Goal: Transaction & Acquisition: Purchase product/service

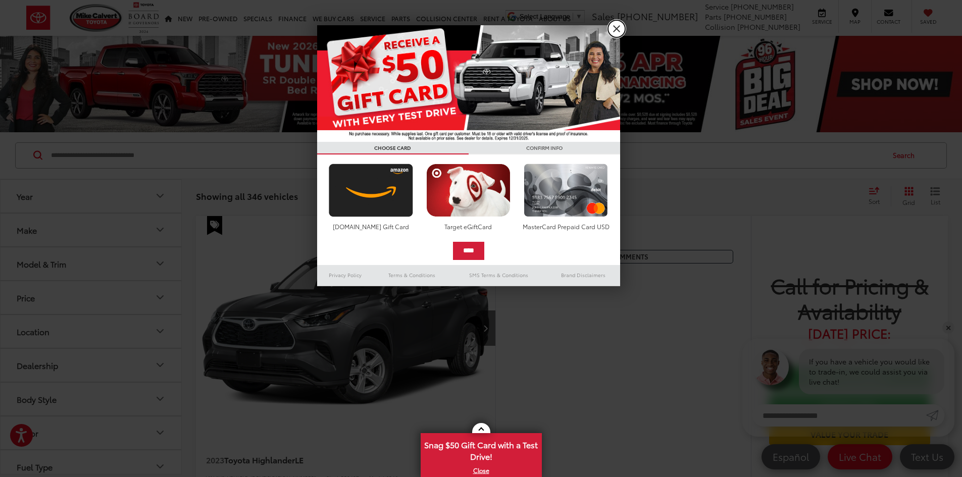
click at [615, 32] on link "X" at bounding box center [616, 28] width 17 height 17
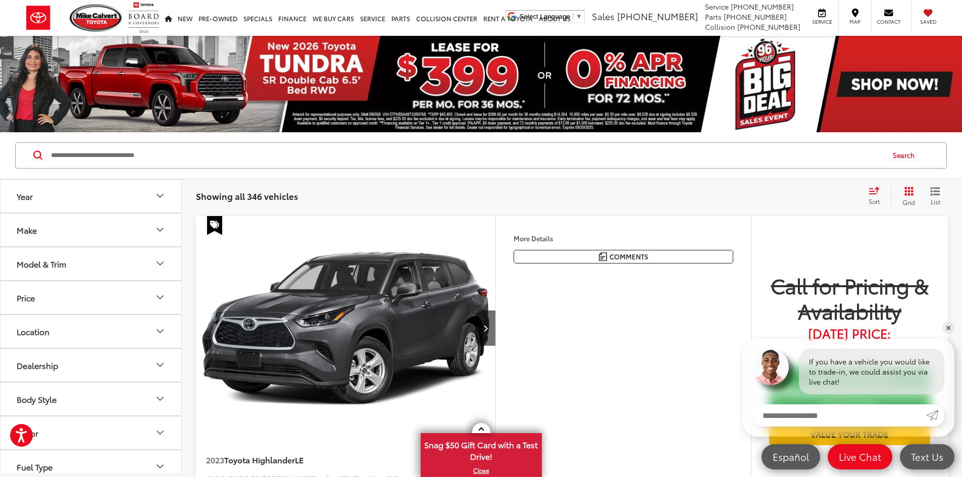
click at [159, 195] on icon "Year" at bounding box center [160, 196] width 12 height 12
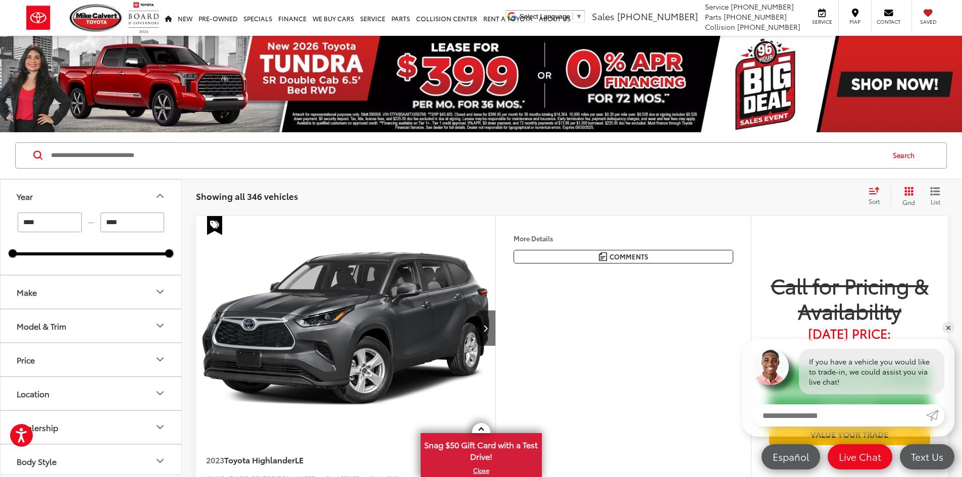
drag, startPoint x: 31, startPoint y: 223, endPoint x: -31, endPoint y: 222, distance: 62.7
type input "****"
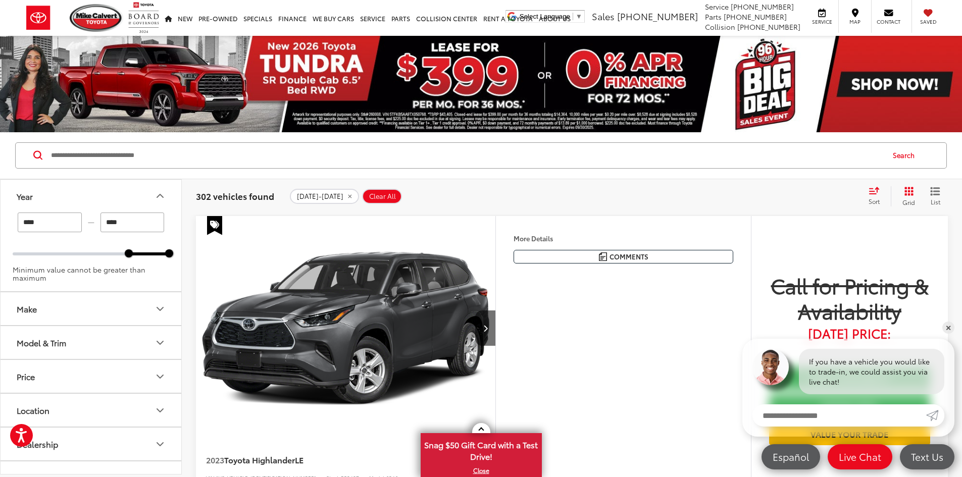
drag, startPoint x: 138, startPoint y: 220, endPoint x: 85, endPoint y: 206, distance: 55.5
type input "****"
click at [117, 183] on button "Year" at bounding box center [92, 196] width 182 height 33
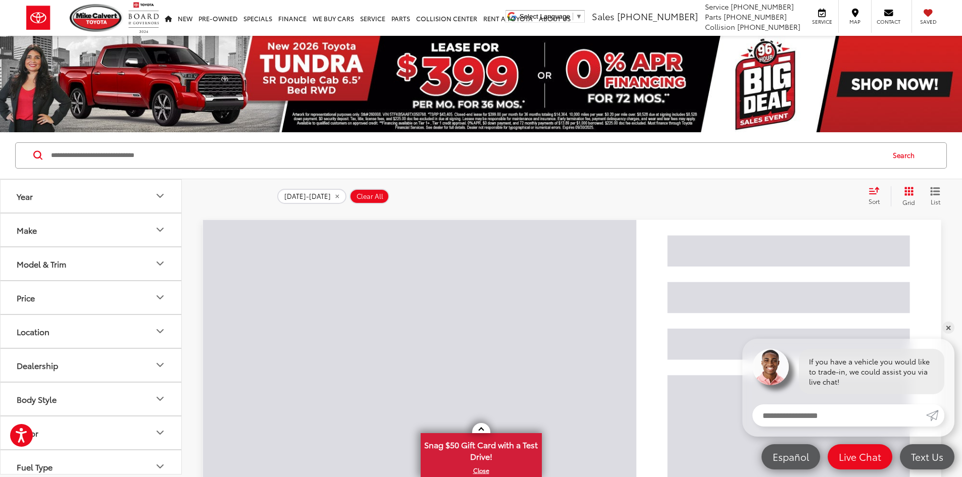
click at [161, 231] on icon "Make" at bounding box center [160, 230] width 12 height 12
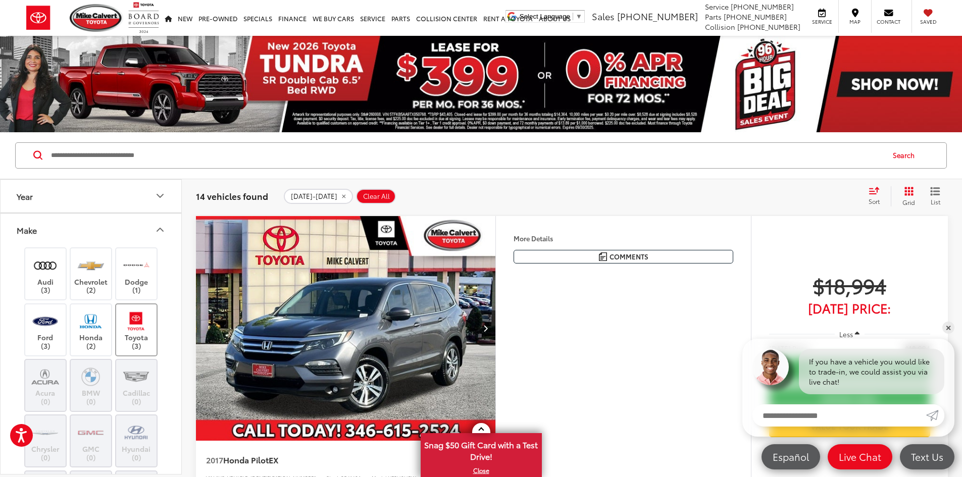
click at [136, 328] on img at bounding box center [136, 322] width 28 height 24
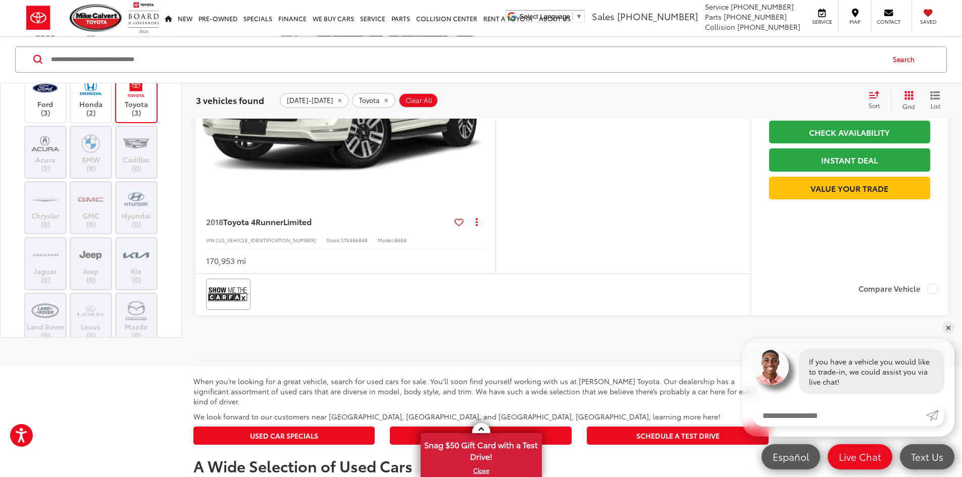
scroll to position [1010, 0]
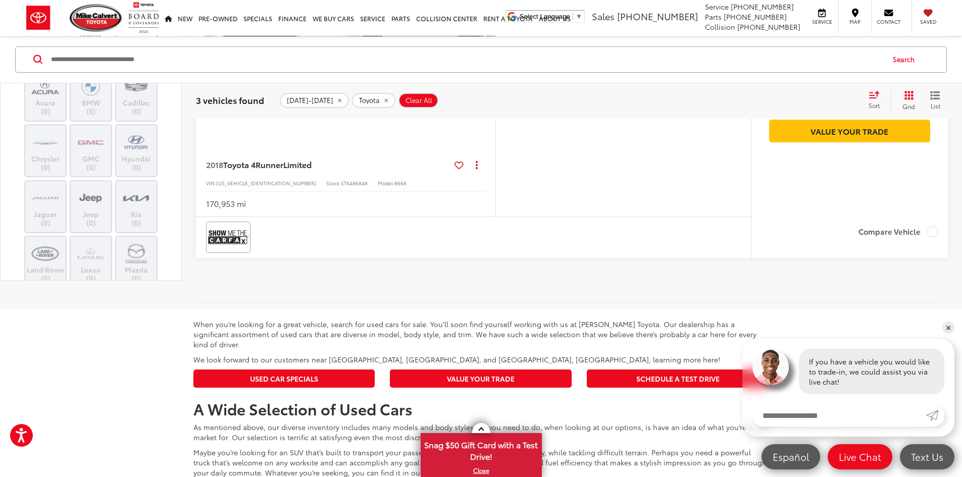
click at [380, 146] on img "2018 Toyota 4Runner Limited 0" at bounding box center [345, 34] width 301 height 226
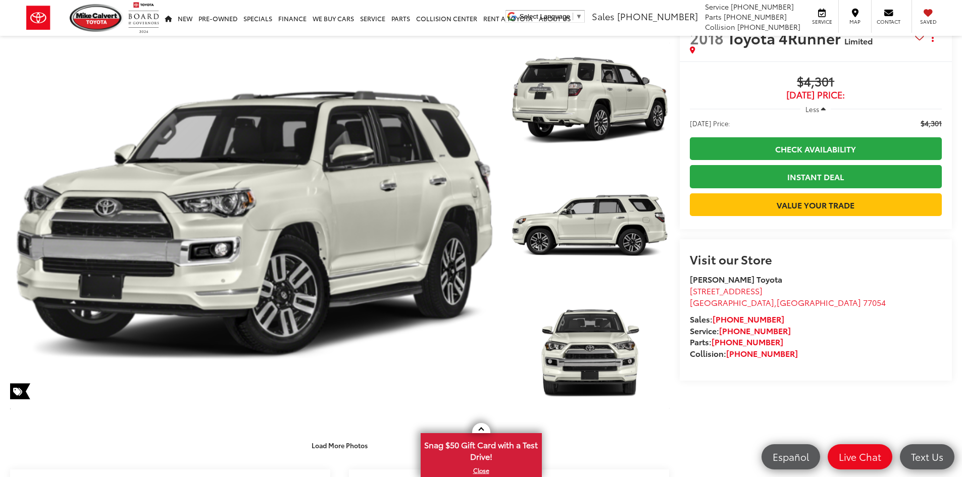
scroll to position [101, 0]
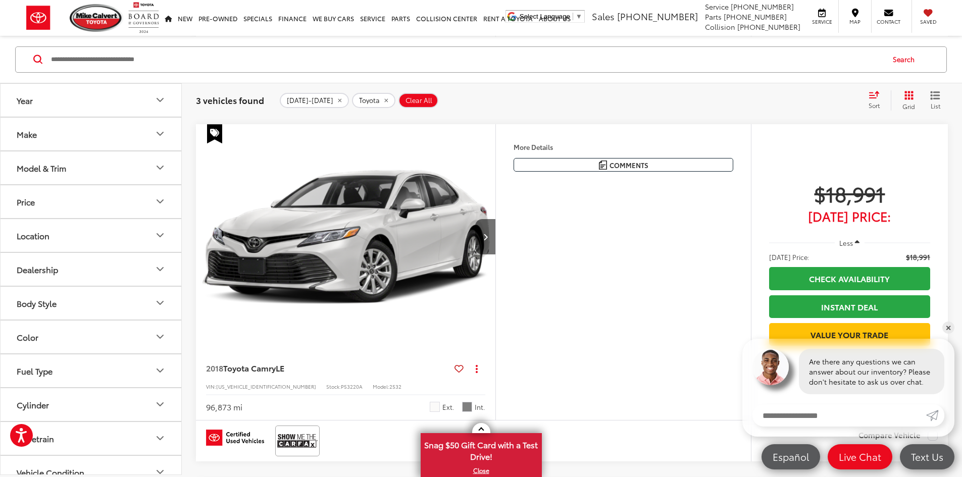
scroll to position [450, 0]
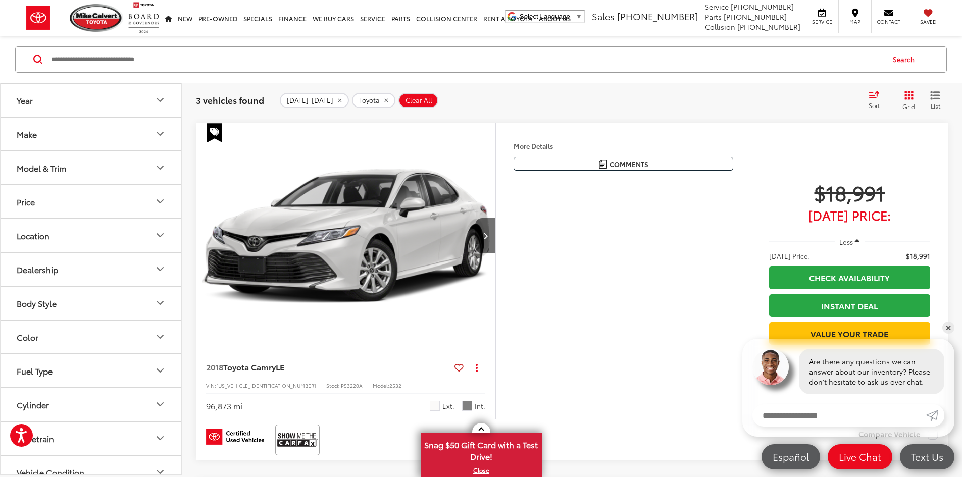
click at [0, 0] on button "More..." at bounding box center [0, 0] width 0 height 0
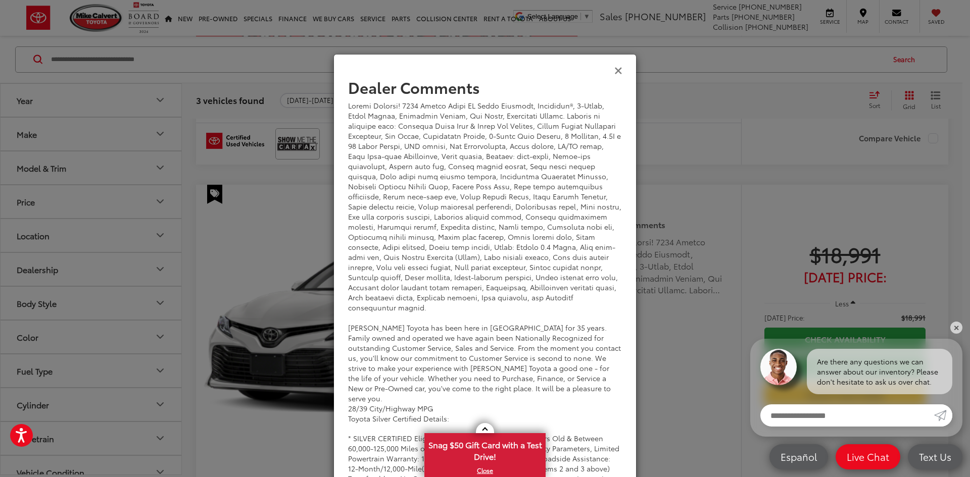
click at [615, 73] on icon "Close" at bounding box center [618, 70] width 8 height 11
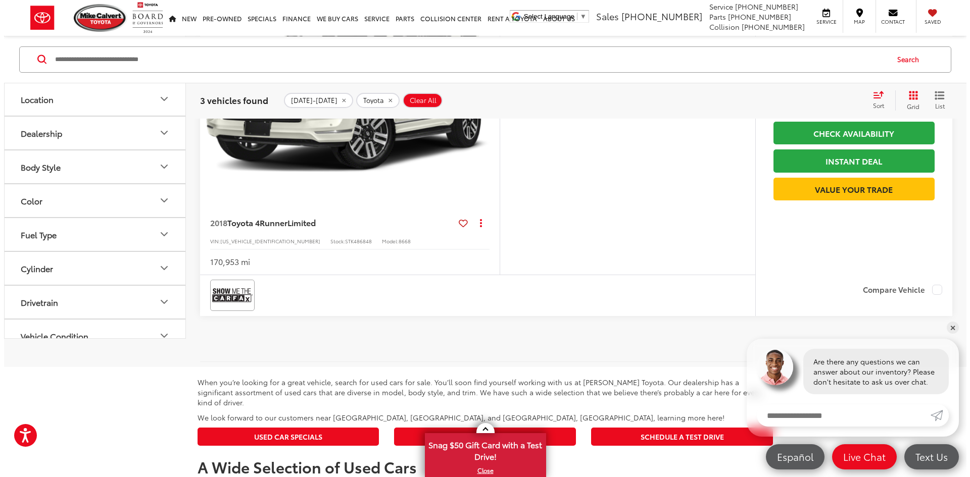
scroll to position [955, 0]
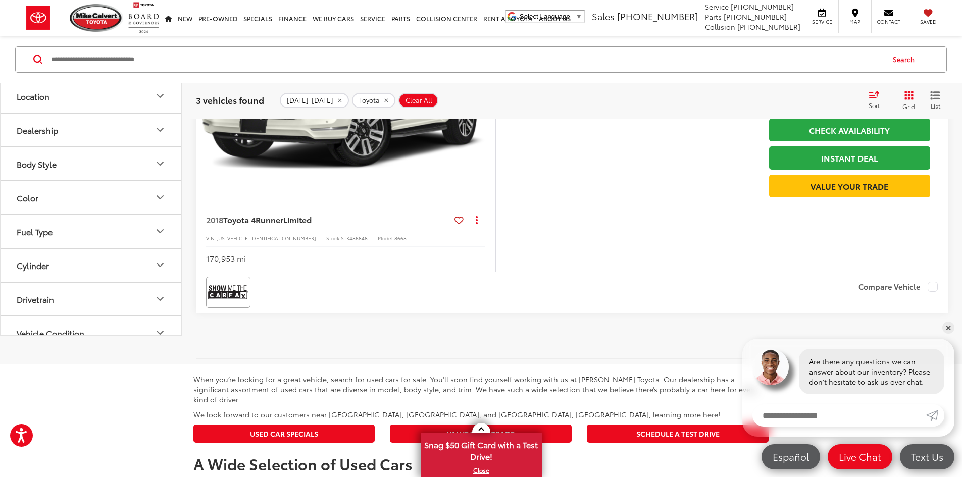
click at [0, 0] on button "More..." at bounding box center [0, 0] width 0 height 0
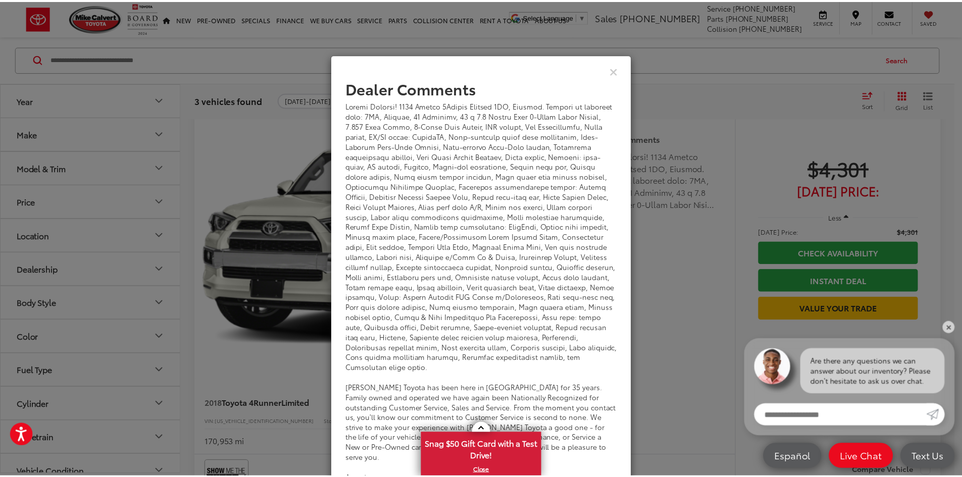
scroll to position [37, 0]
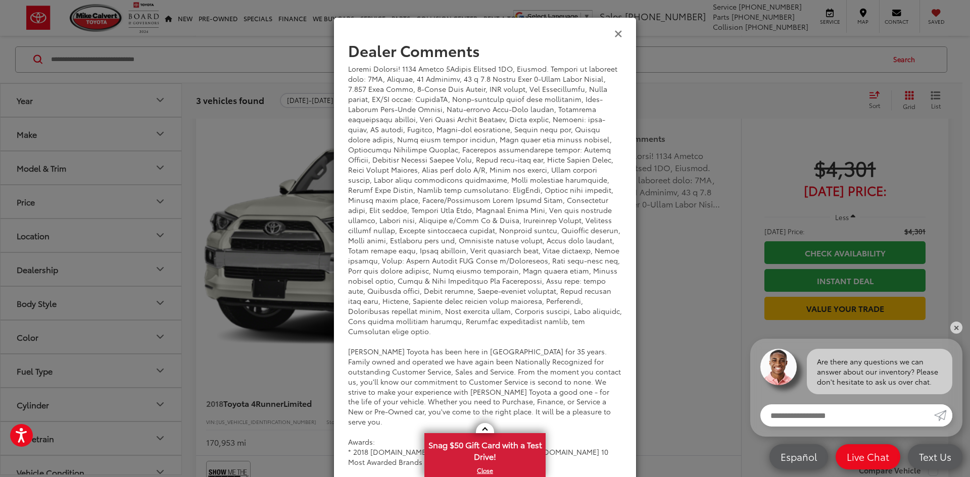
drag, startPoint x: 617, startPoint y: 37, endPoint x: 620, endPoint y: 47, distance: 11.0
click at [617, 37] on icon "Close" at bounding box center [618, 33] width 8 height 11
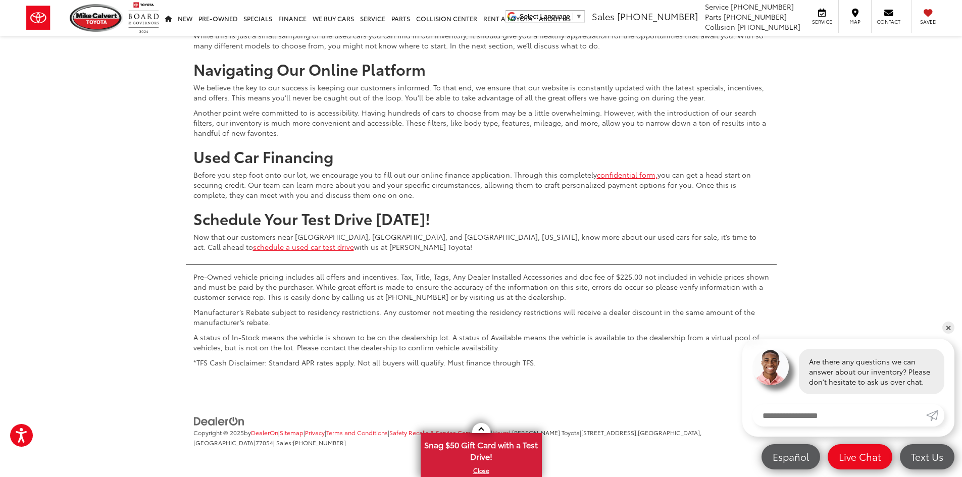
scroll to position [1707, 0]
